Goal: Task Accomplishment & Management: Use online tool/utility

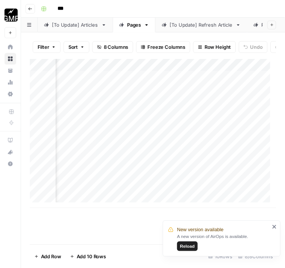
scroll to position [0, 236]
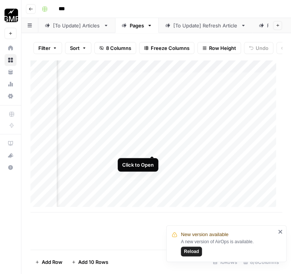
click at [151, 148] on div "Add Column" at bounding box center [155, 136] width 251 height 152
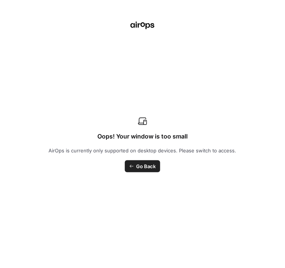
type input "[URL][DOMAIN_NAME]"
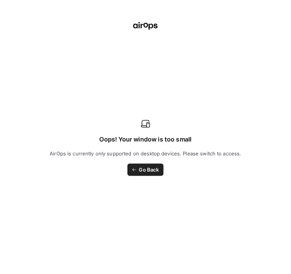
scroll to position [638, 0]
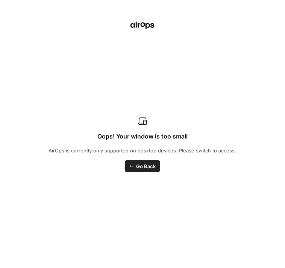
click at [282, 9] on icon "button" at bounding box center [281, 9] width 3 height 3
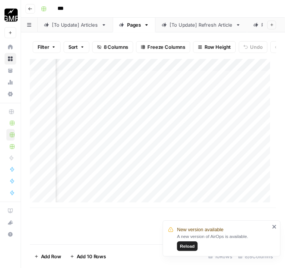
scroll to position [0, 321]
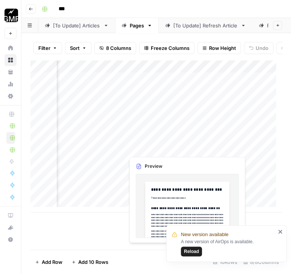
click at [241, 146] on div "Add Column" at bounding box center [155, 136] width 251 height 152
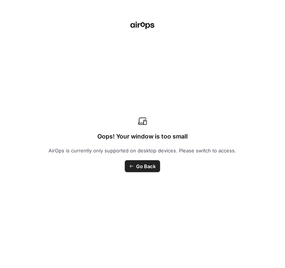
scroll to position [113, 0]
click at [273, 226] on icon "close" at bounding box center [274, 226] width 4 height 4
drag, startPoint x: 218, startPoint y: 235, endPoint x: 26, endPoint y: 78, distance: 247.5
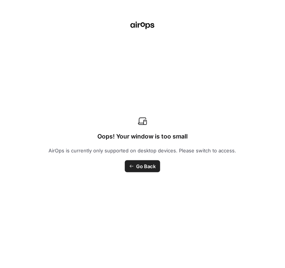
scroll to position [75, 0]
copy div "**********"
